Goal: Information Seeking & Learning: Understand process/instructions

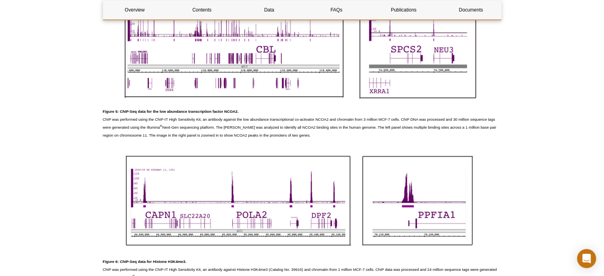
scroll to position [1814, 0]
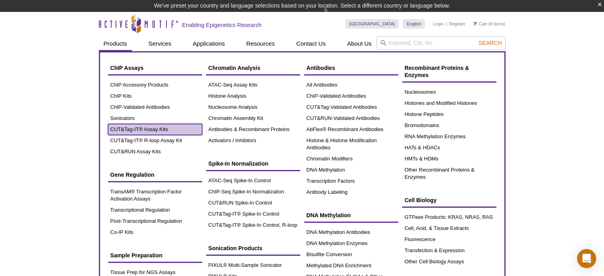
click at [170, 127] on link "CUT&Tag-IT® Assay Kits" at bounding box center [155, 129] width 94 height 11
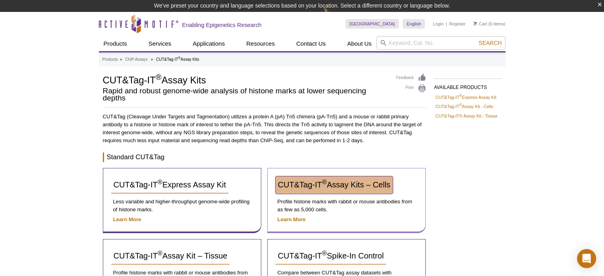
click at [333, 182] on span "CUT&Tag-IT ® Assay Kits – Cells" at bounding box center [334, 184] width 112 height 9
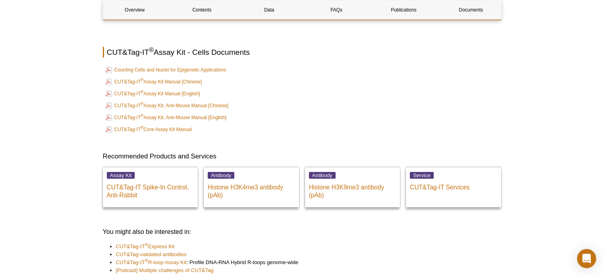
scroll to position [2838, 0]
click at [168, 88] on td "CUT&Tag-IT ® Assay Kit Manual [English]" at bounding box center [302, 93] width 397 height 11
click at [168, 89] on link "CUT&Tag-IT ® Assay Kit Manual [English]" at bounding box center [153, 94] width 94 height 10
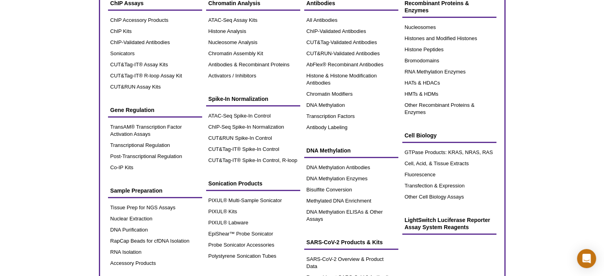
scroll to position [40, 0]
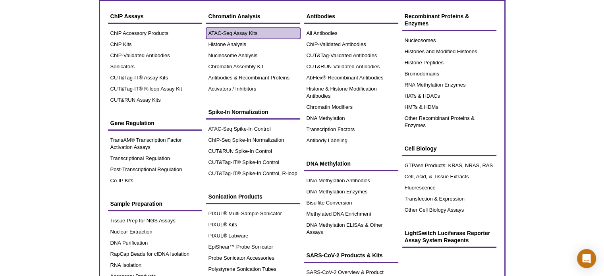
click at [253, 31] on link "ATAC-Seq Assay Kits" at bounding box center [253, 33] width 94 height 11
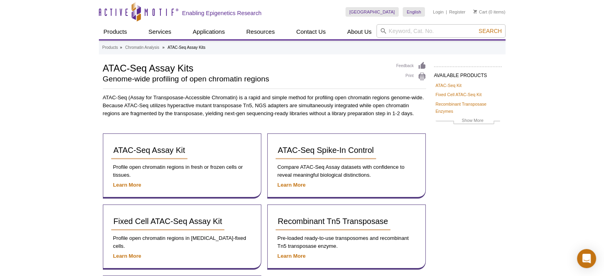
scroll to position [159, 0]
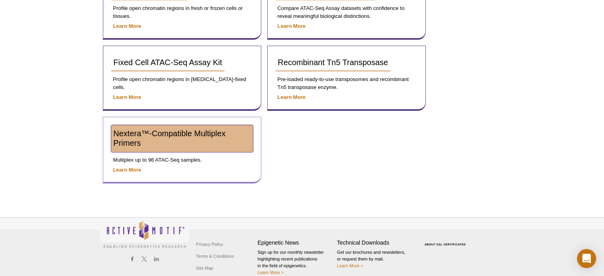
click at [145, 146] on link "Nextera™-Compatible Multiplex Primers" at bounding box center [182, 138] width 142 height 27
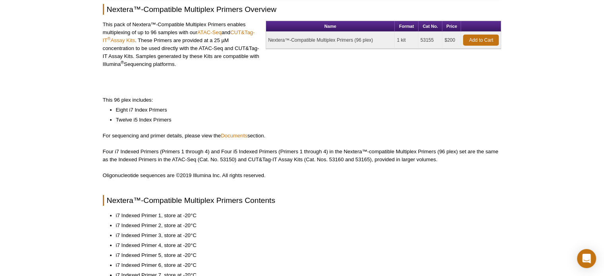
scroll to position [119, 0]
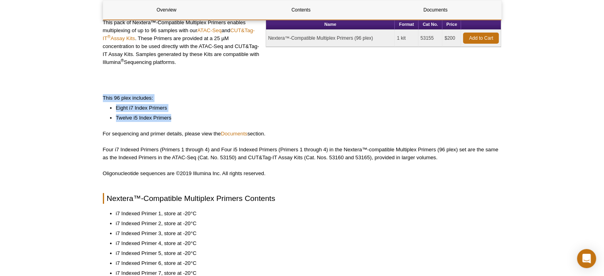
copy div "This 96 plex includes: Eight i7 Index Primers Twelve i5 Index Primers"
drag, startPoint x: 102, startPoint y: 95, endPoint x: 174, endPoint y: 118, distance: 75.2
click at [174, 118] on div "Overview Contents Documents Nextera™-Compatible Multiplex Primers Overview This…" at bounding box center [302, 275] width 399 height 602
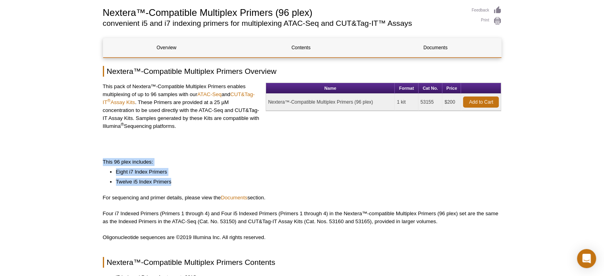
scroll to position [0, 0]
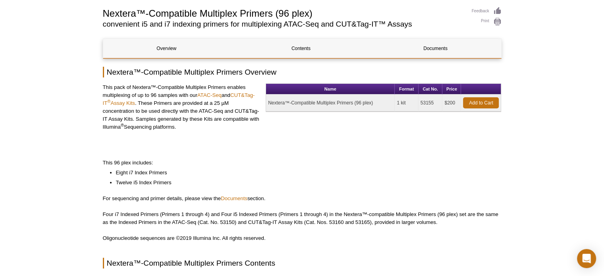
scroll to position [159, 0]
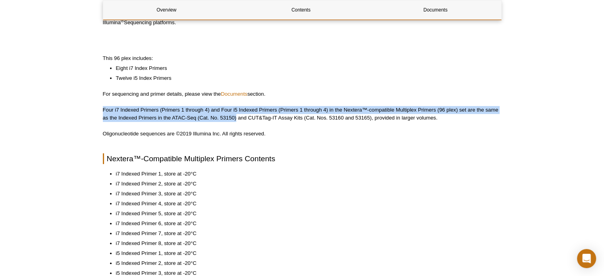
drag, startPoint x: 103, startPoint y: 108, endPoint x: 237, endPoint y: 118, distance: 133.7
click at [237, 118] on p "Four i7 Indexed Primers (Primers 1 through 4) and Four i5 Indexed Primers (Prim…" at bounding box center [302, 114] width 399 height 16
copy p "Four i7 Indexed Primers (Primers 1 through 4) and Four i5 Indexed Primers (Prim…"
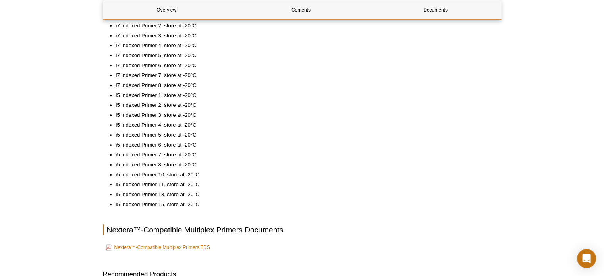
scroll to position [318, 0]
